Goal: Transaction & Acquisition: Purchase product/service

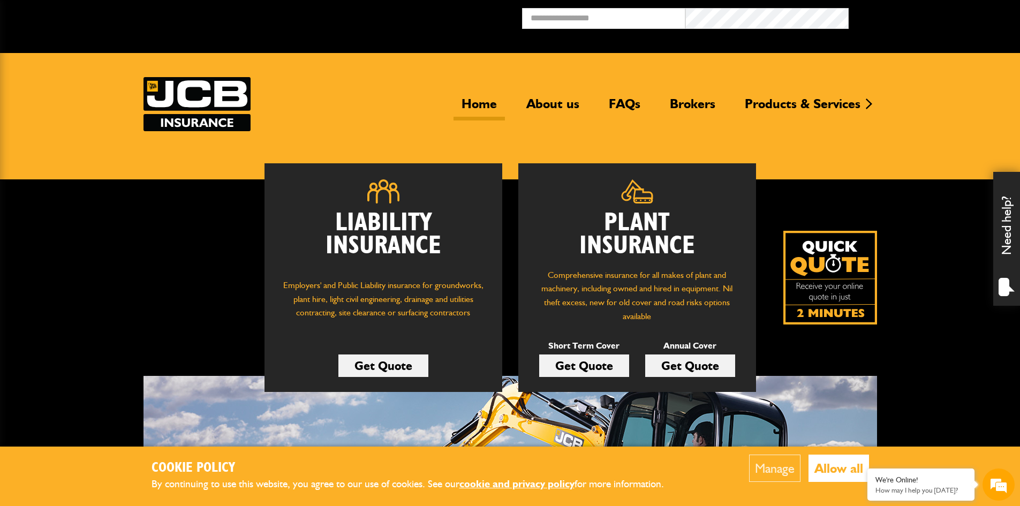
click at [594, 370] on link "Get Quote" at bounding box center [584, 365] width 90 height 22
click at [574, 363] on link "Get Quote" at bounding box center [584, 365] width 90 height 22
